Goal: Information Seeking & Learning: Check status

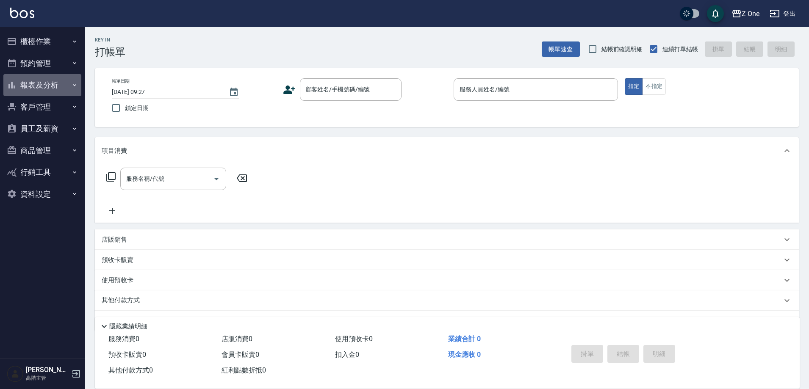
click at [32, 81] on button "報表及分析" at bounding box center [42, 85] width 78 height 22
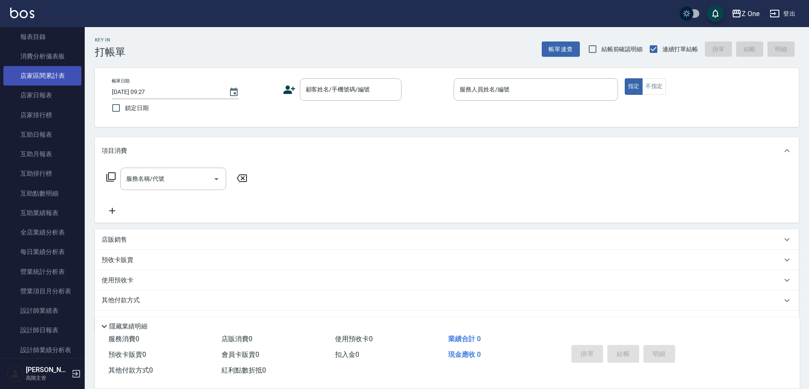
scroll to position [169, 0]
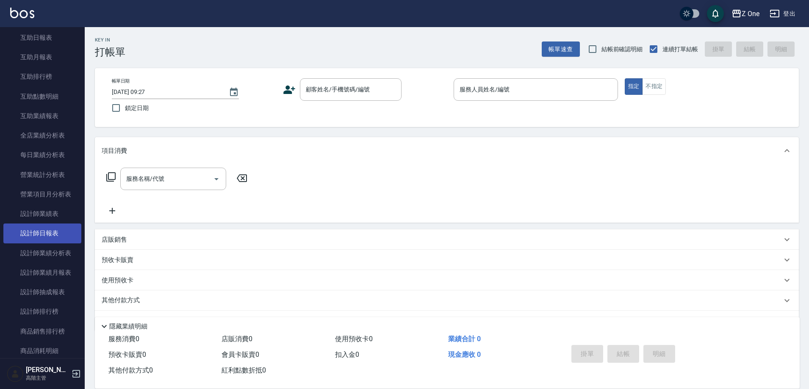
click at [48, 229] on link "設計師日報表" at bounding box center [42, 233] width 78 height 19
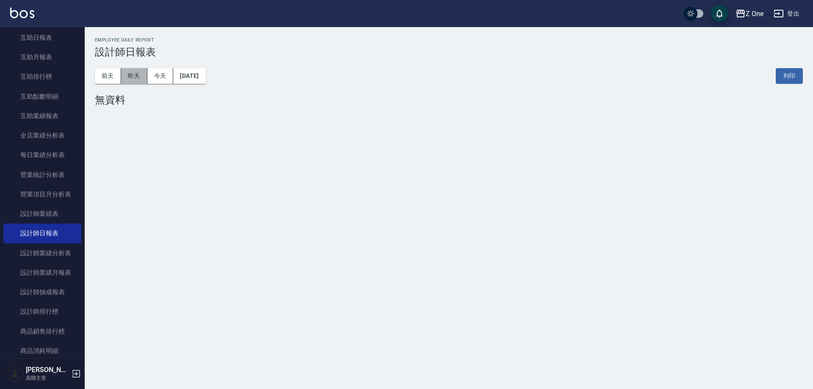
click at [136, 75] on button "昨天" at bounding box center [134, 76] width 26 height 16
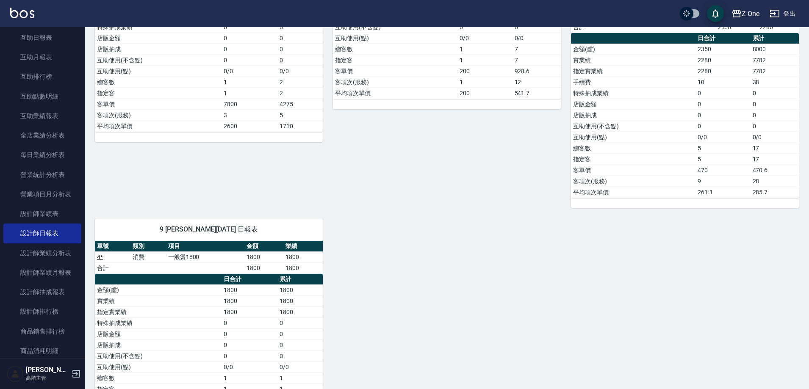
scroll to position [212, 0]
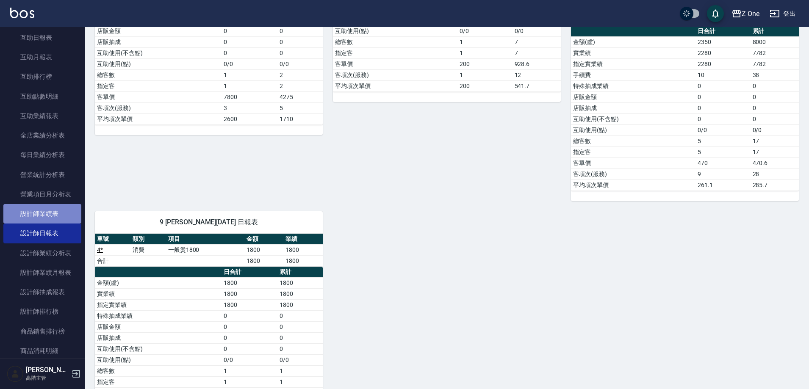
click at [44, 212] on link "設計師業績表" at bounding box center [42, 213] width 78 height 19
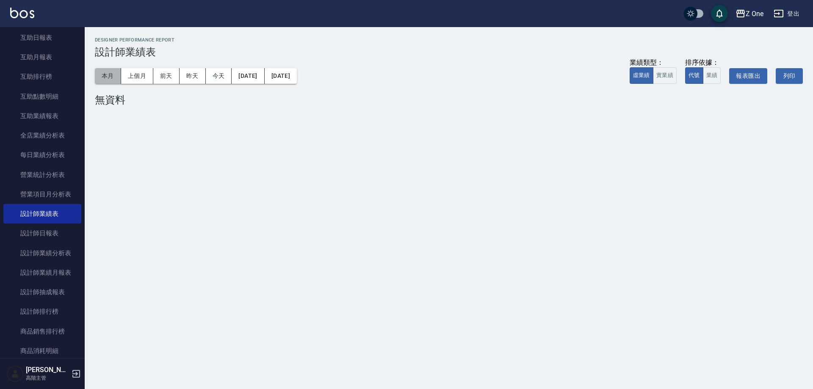
click at [106, 76] on button "本月" at bounding box center [108, 76] width 26 height 16
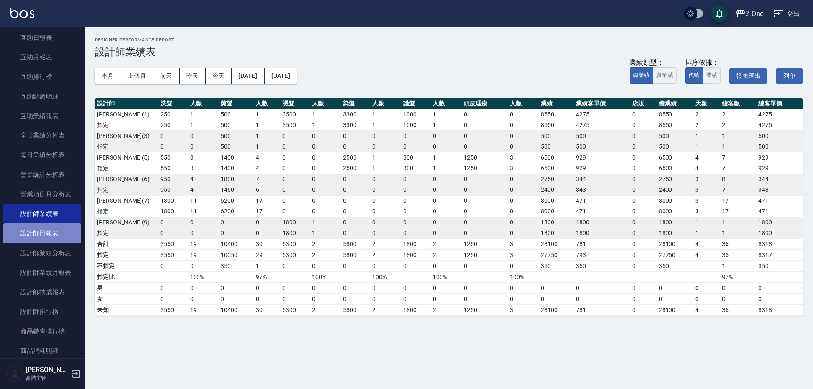
click at [43, 234] on link "設計師日報表" at bounding box center [42, 233] width 78 height 19
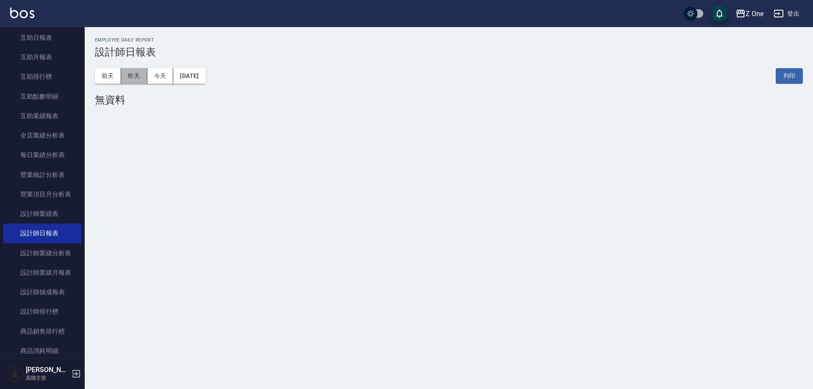
click at [136, 82] on button "昨天" at bounding box center [134, 76] width 26 height 16
